Goal: Check status: Check status

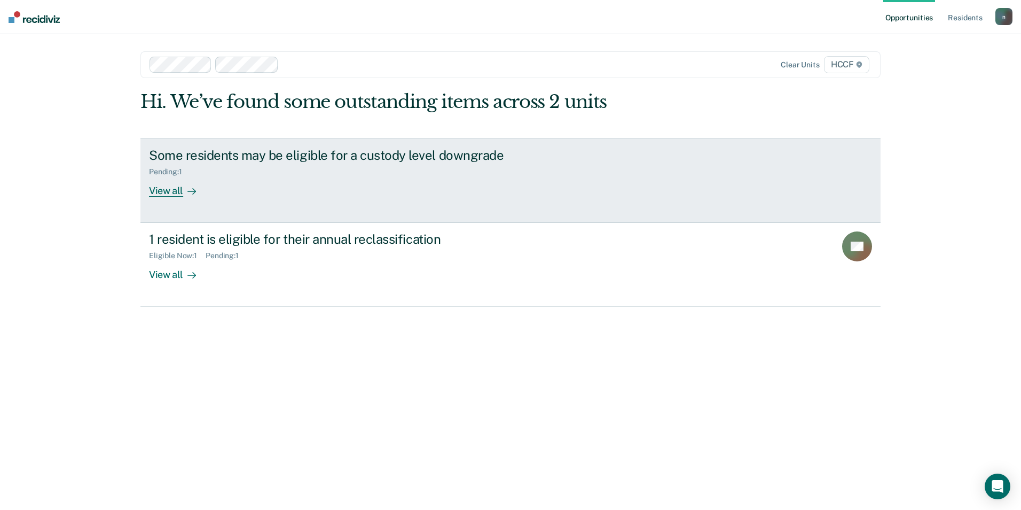
click at [173, 178] on div "View all" at bounding box center [179, 186] width 60 height 21
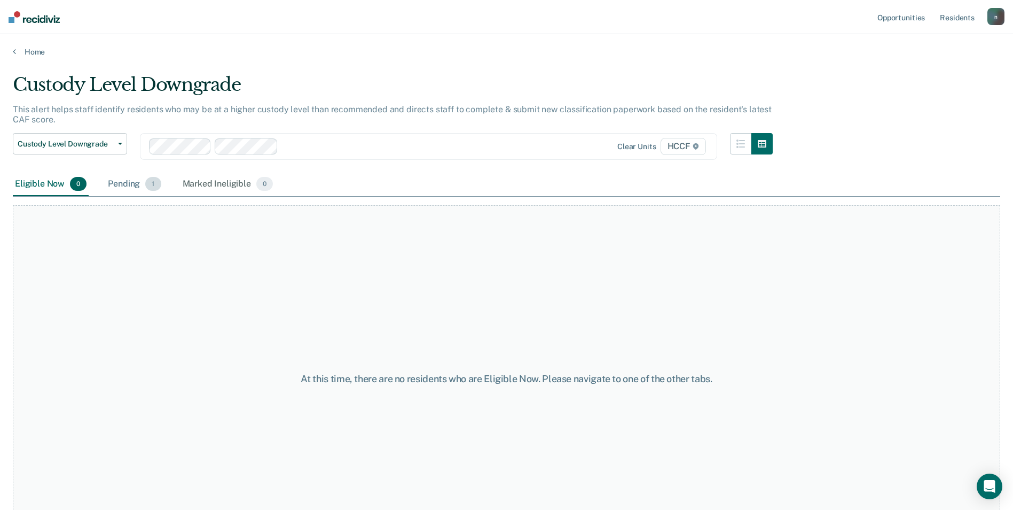
click at [133, 182] on div "Pending 1" at bounding box center [134, 185] width 57 height 24
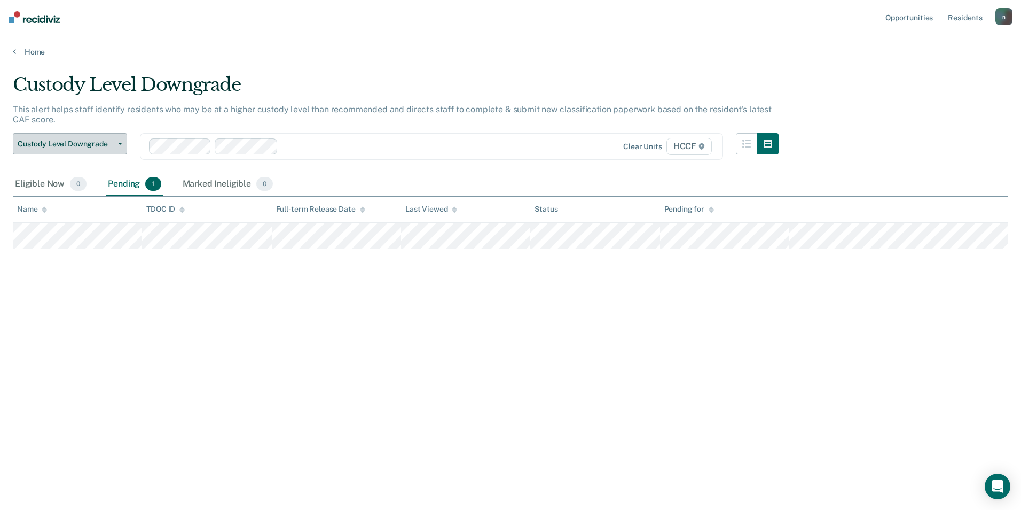
click at [95, 149] on button "Custody Level Downgrade" at bounding box center [70, 143] width 114 height 21
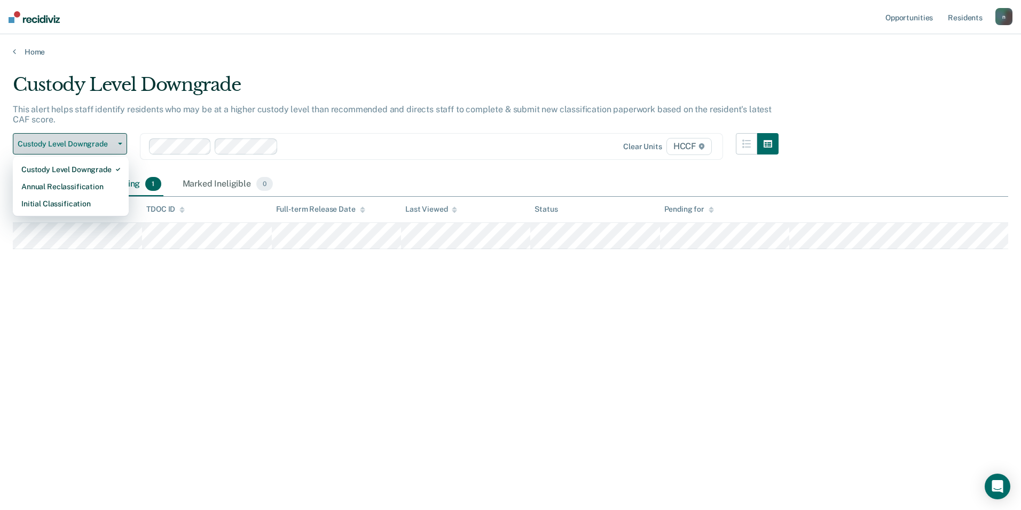
click at [96, 149] on button "Custody Level Downgrade" at bounding box center [70, 143] width 114 height 21
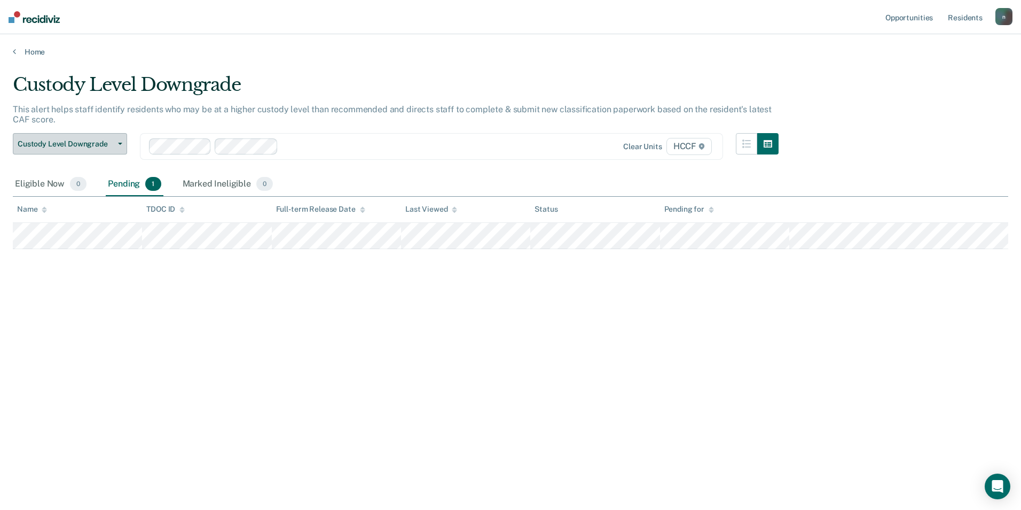
click at [96, 149] on button "Custody Level Downgrade" at bounding box center [70, 143] width 114 height 21
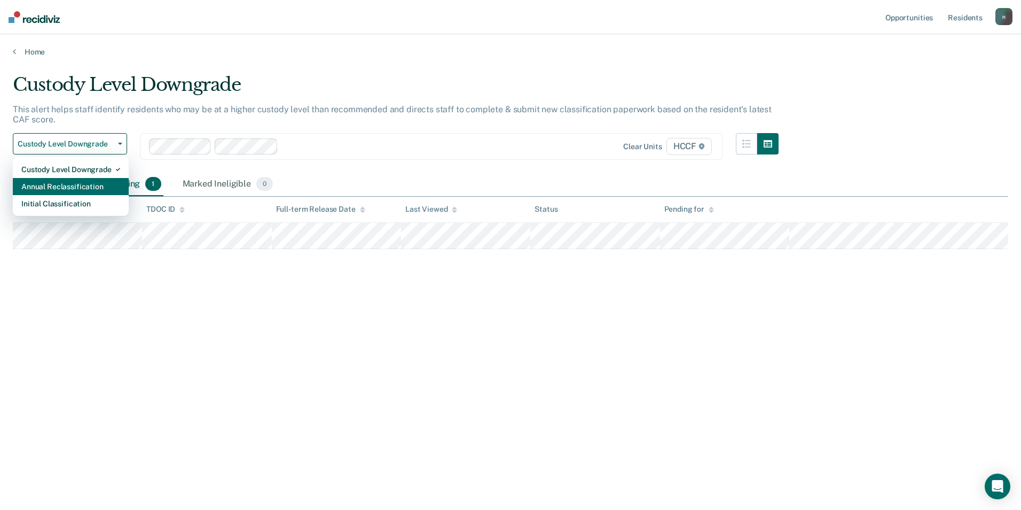
click at [107, 178] on div "Annual Reclassification" at bounding box center [70, 186] width 99 height 17
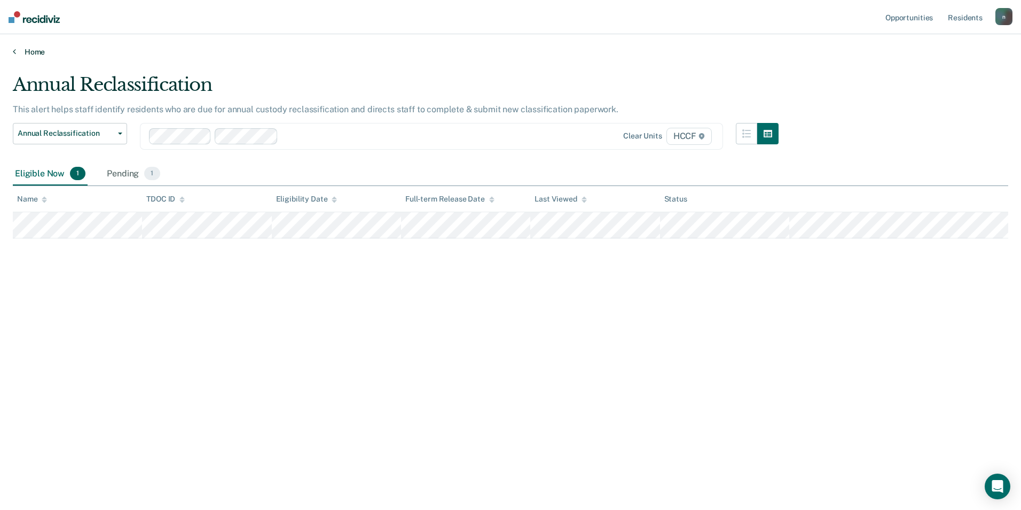
click at [34, 56] on link "Home" at bounding box center [511, 52] width 996 height 10
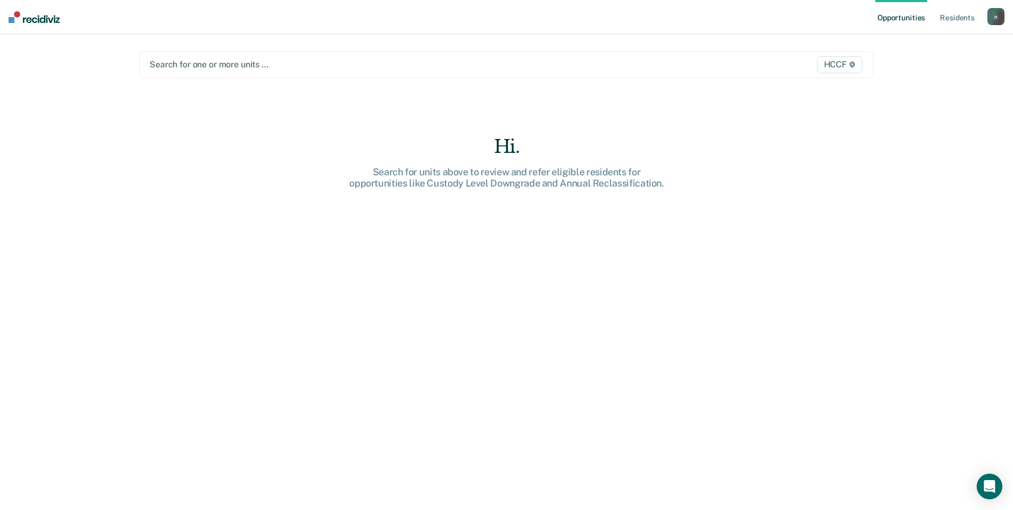
click at [222, 65] on div at bounding box center [399, 64] width 499 height 12
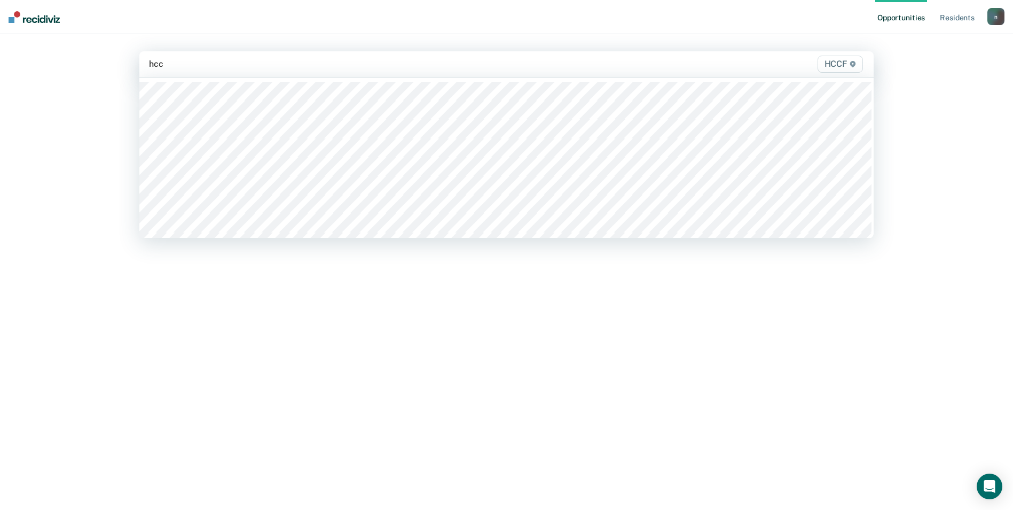
type input "hccf"
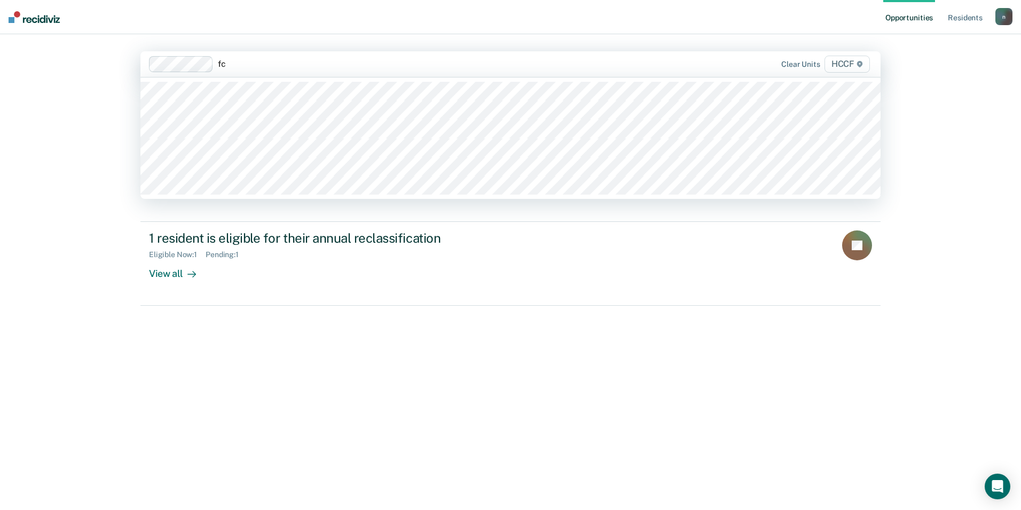
type input "f"
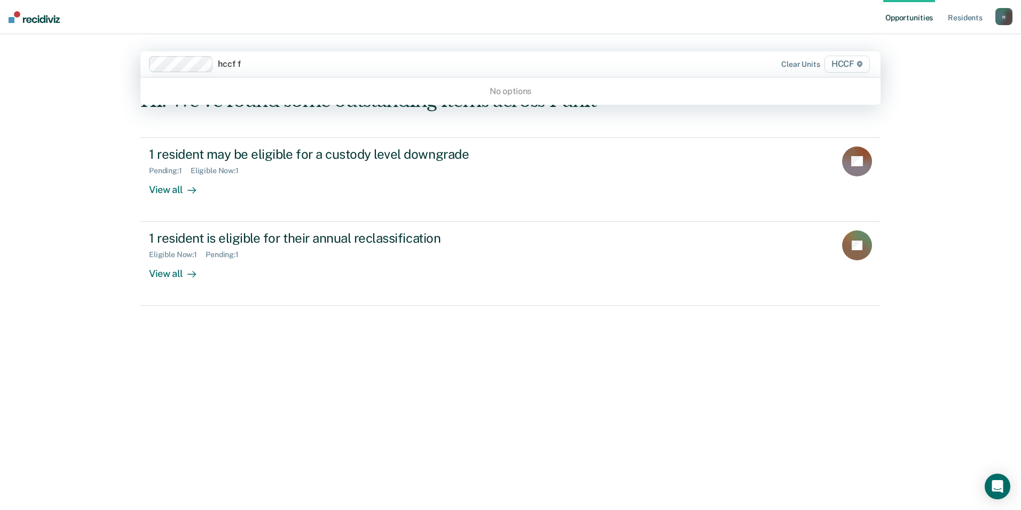
type input "hccf"
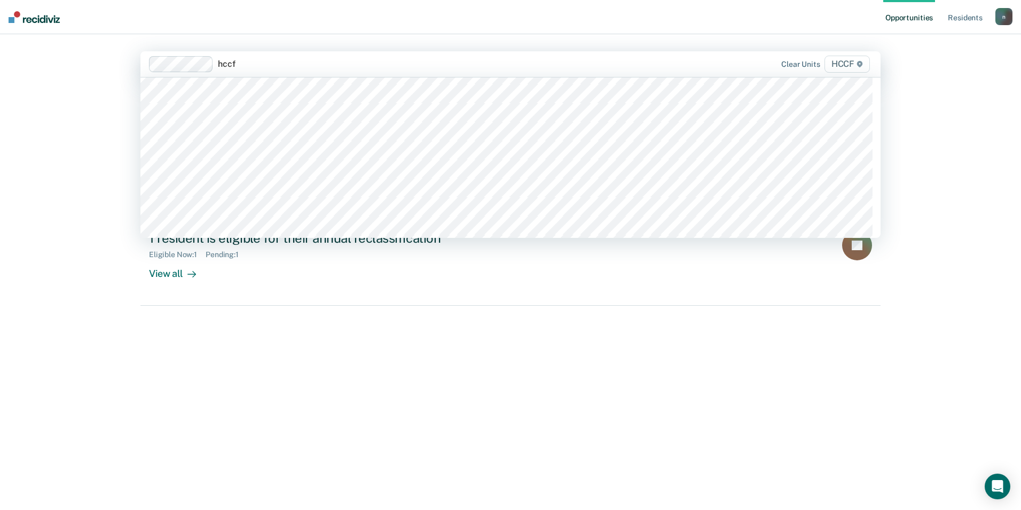
scroll to position [53, 0]
type input "hcc"
type input "hc"
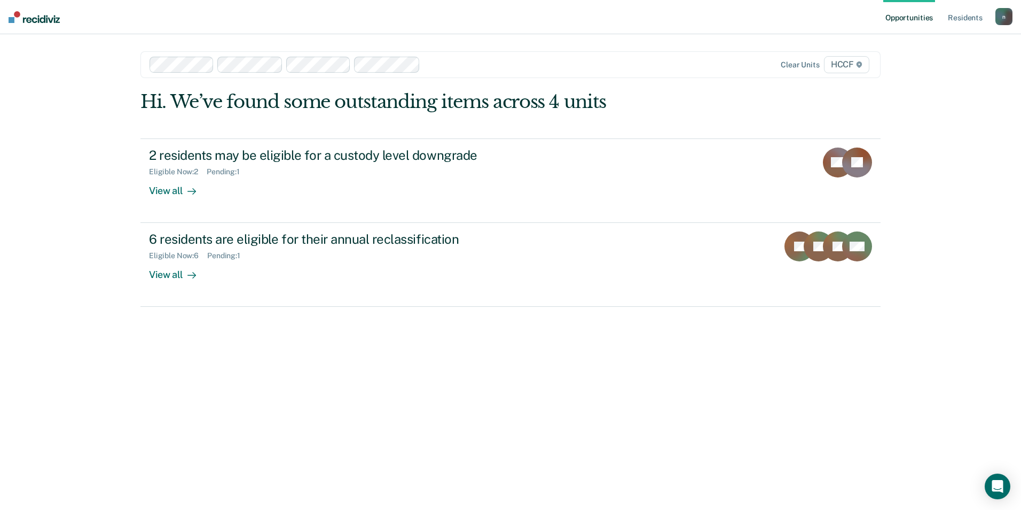
click at [419, 366] on div "Hi. We’ve found some outstanding items across 4 units 2 residents may be eligib…" at bounding box center [510, 286] width 740 height 390
